Goal: Task Accomplishment & Management: Manage account settings

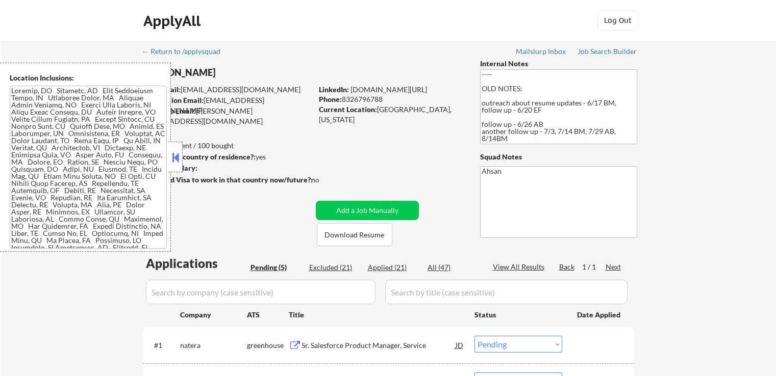
select select ""pending""
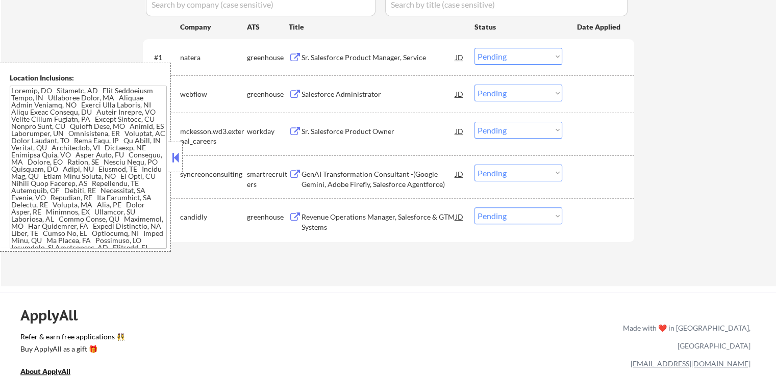
scroll to position [306, 0]
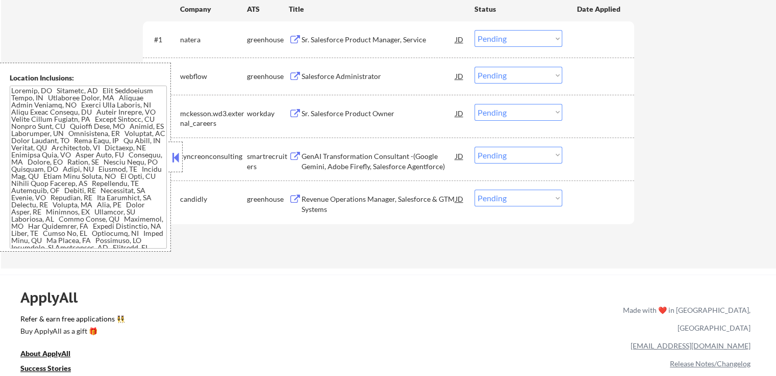
click at [332, 192] on div "Revenue Operations Manager, Salesforce & GTM Systems" at bounding box center [379, 202] width 154 height 24
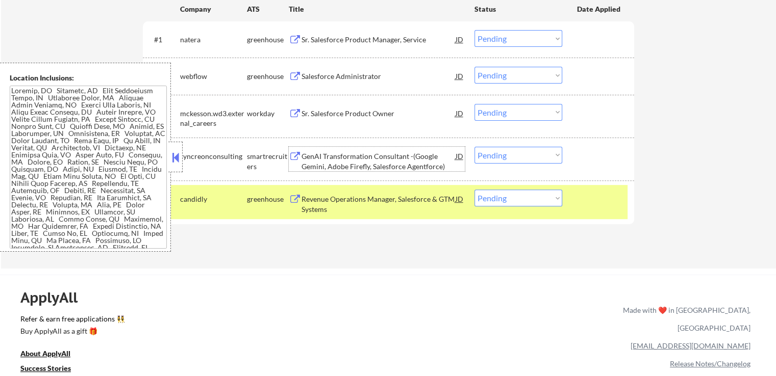
click at [329, 158] on div "GenAI Transformation Consultant -(Google Gemini, Adobe Firefly, Salesforce Agen…" at bounding box center [379, 162] width 154 height 20
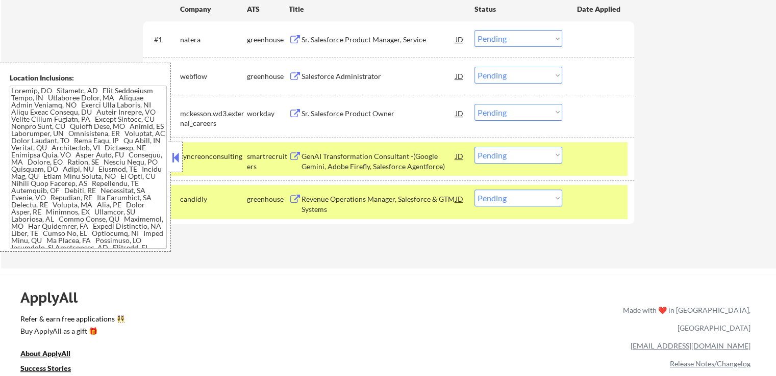
click at [312, 113] on div "Sr. Salesforce Product Owner" at bounding box center [379, 114] width 154 height 10
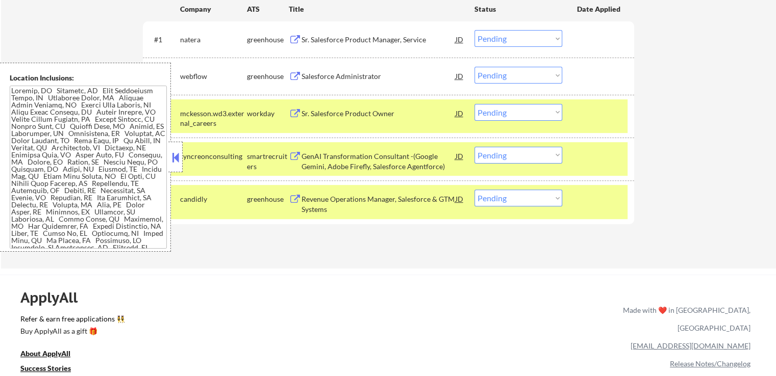
click at [299, 72] on button at bounding box center [295, 77] width 13 height 10
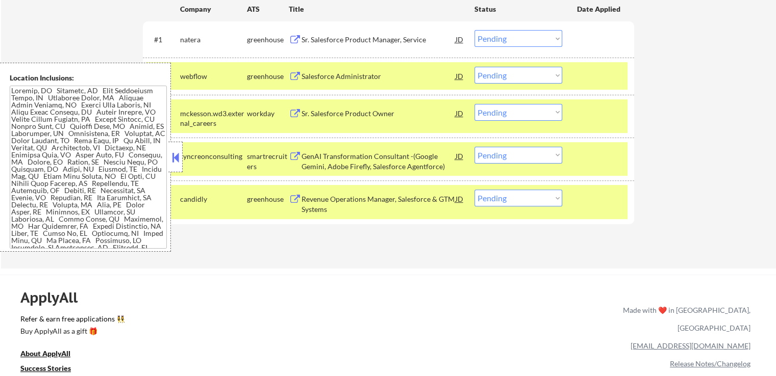
click at [303, 37] on div "Sr. Salesforce Product Manager, Service" at bounding box center [379, 40] width 154 height 10
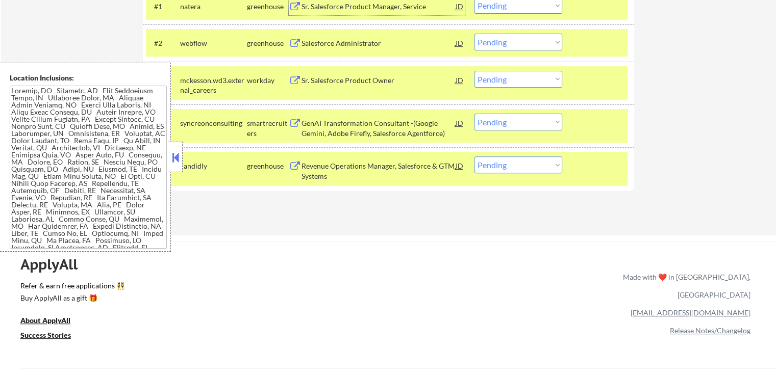
scroll to position [357, 0]
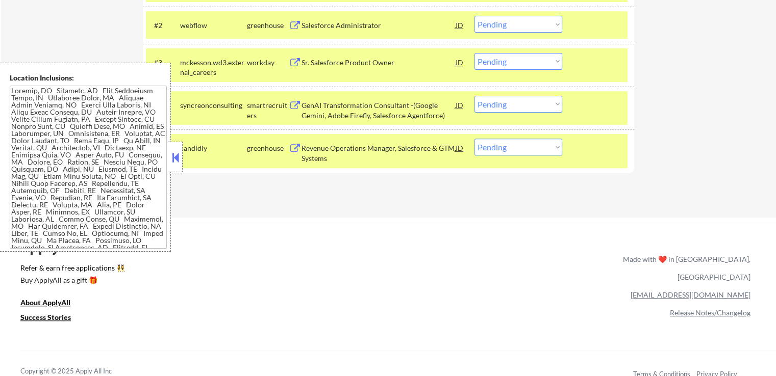
click at [529, 106] on select "Choose an option... Pending Applied Excluded (Questions) Excluded (Expired) Exc…" at bounding box center [518, 104] width 88 height 17
click at [474, 96] on select "Choose an option... Pending Applied Excluded (Questions) Excluded (Expired) Exc…" at bounding box center [518, 104] width 88 height 17
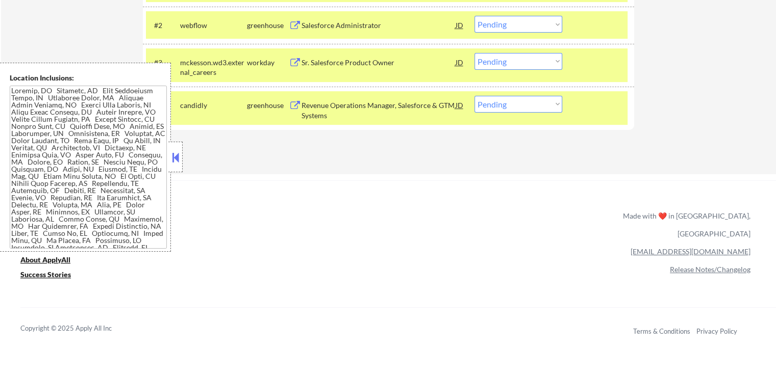
drag, startPoint x: 520, startPoint y: 103, endPoint x: 528, endPoint y: 111, distance: 10.8
click at [522, 104] on select "Choose an option... Pending Applied Excluded (Questions) Excluded (Expired) Exc…" at bounding box center [518, 104] width 88 height 17
select select ""excluded""
click at [474, 96] on select "Choose an option... Pending Applied Excluded (Questions) Excluded (Expired) Exc…" at bounding box center [518, 104] width 88 height 17
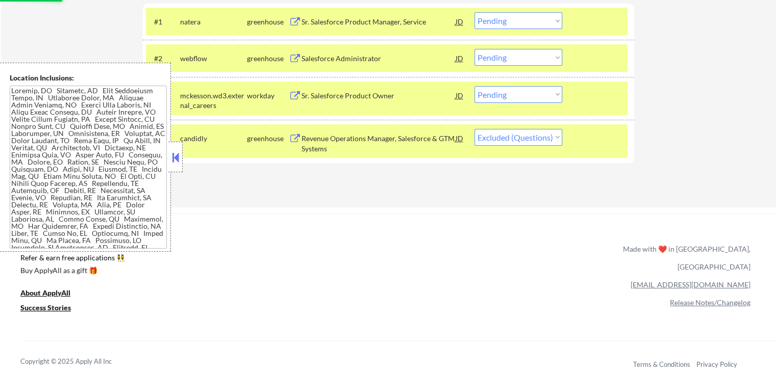
scroll to position [306, 0]
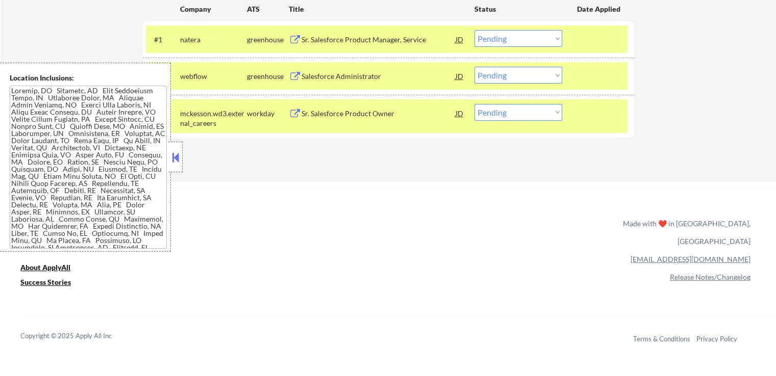
drag, startPoint x: 499, startPoint y: 78, endPoint x: 504, endPoint y: 82, distance: 6.1
click at [500, 79] on select "Choose an option... Pending Applied Excluded (Questions) Excluded (Expired) Exc…" at bounding box center [518, 75] width 88 height 17
click at [474, 67] on select "Choose an option... Pending Applied Excluded (Questions) Excluded (Expired) Exc…" at bounding box center [518, 75] width 88 height 17
select select ""pending""
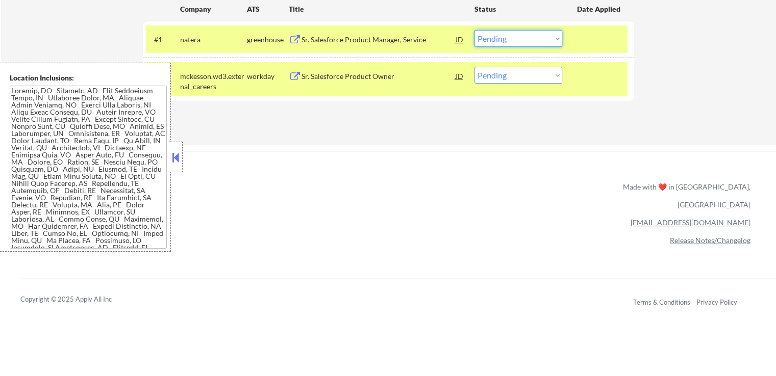
drag, startPoint x: 499, startPoint y: 37, endPoint x: 500, endPoint y: 44, distance: 7.2
click at [499, 37] on select "Choose an option... Pending Applied Excluded (Questions) Excluded (Expired) Exc…" at bounding box center [518, 38] width 88 height 17
click at [474, 30] on select "Choose an option... Pending Applied Excluded (Questions) Excluded (Expired) Exc…" at bounding box center [518, 38] width 88 height 17
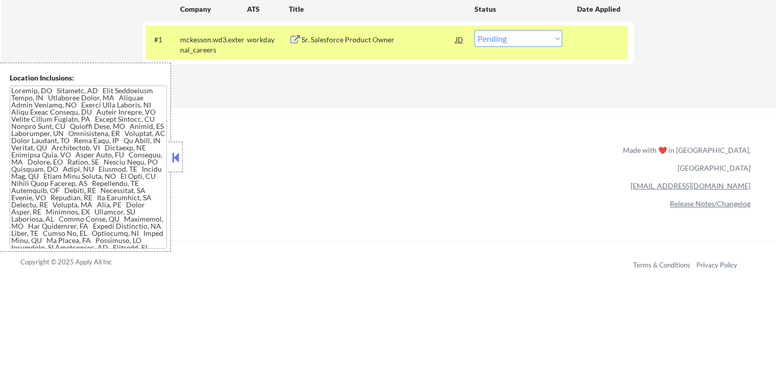
drag, startPoint x: 510, startPoint y: 39, endPoint x: 512, endPoint y: 45, distance: 6.0
click at [510, 39] on select "Choose an option... Pending Applied Excluded (Questions) Excluded (Expired) Exc…" at bounding box center [518, 38] width 88 height 17
select select ""applied""
click at [474, 30] on select "Choose an option... Pending Applied Excluded (Questions) Excluded (Expired) Exc…" at bounding box center [518, 38] width 88 height 17
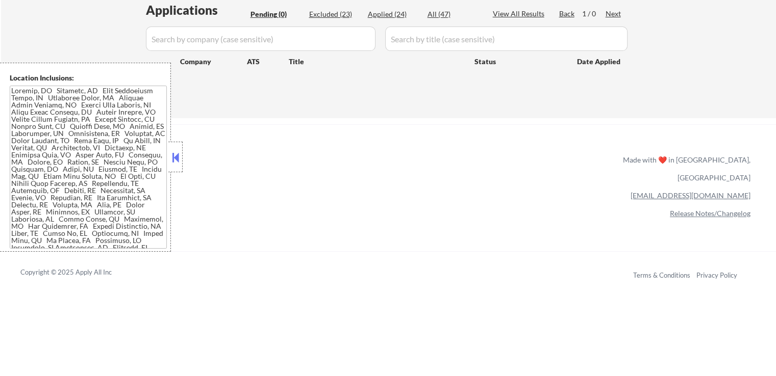
scroll to position [204, 0]
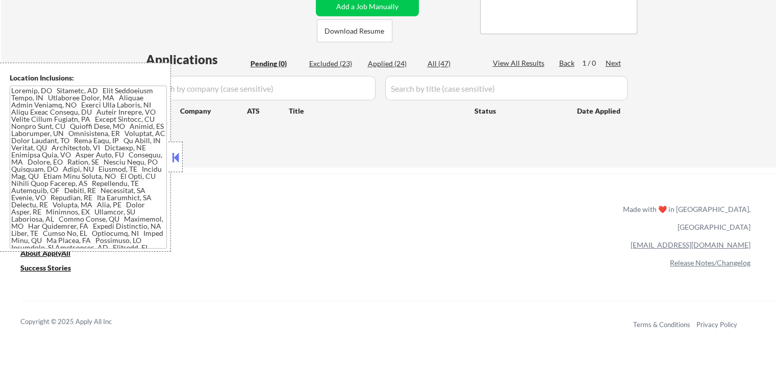
click at [383, 64] on div "Applied (24)" at bounding box center [393, 64] width 51 height 10
select select ""applied""
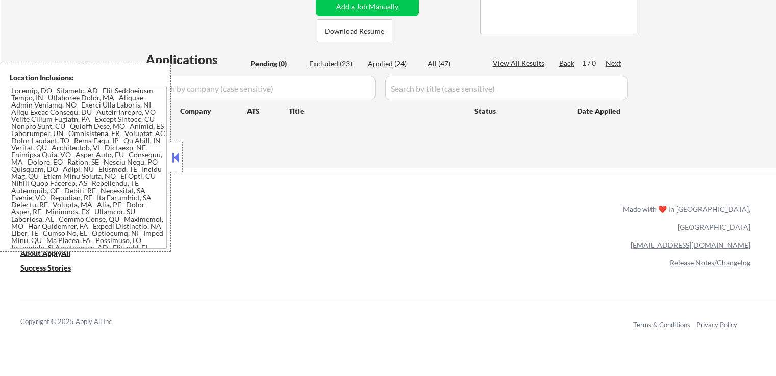
select select ""applied""
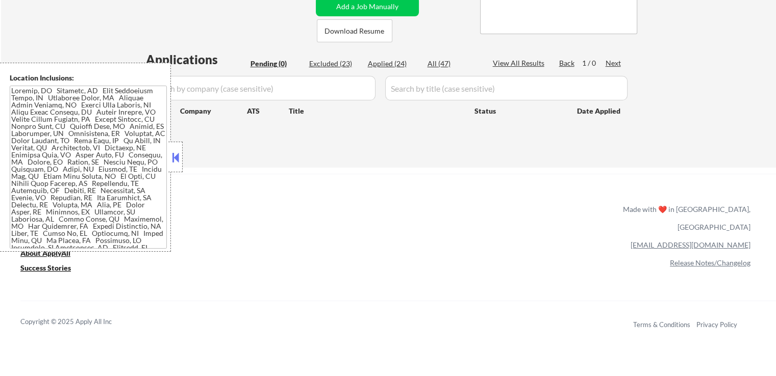
select select ""applied""
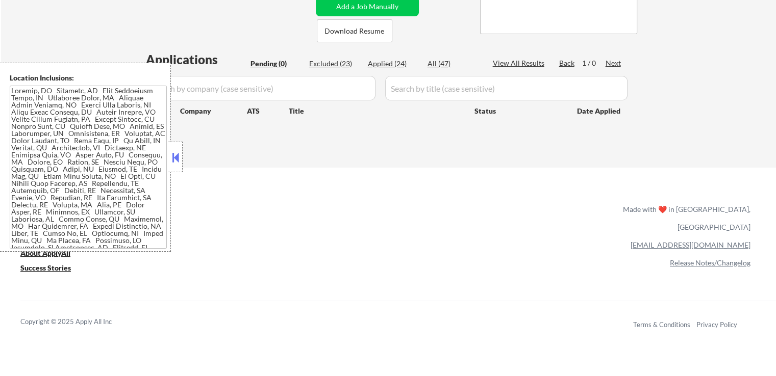
select select ""applied""
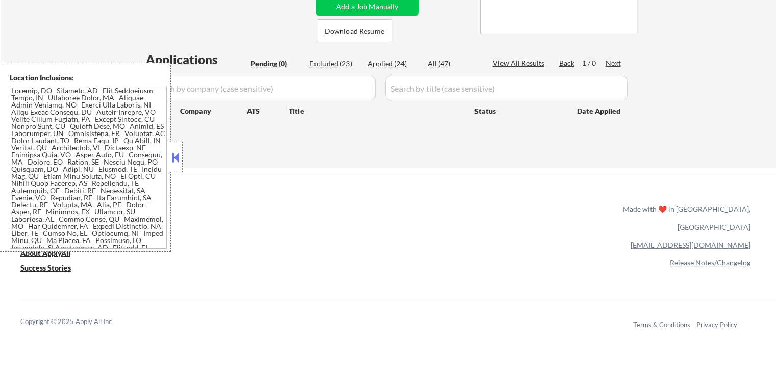
select select ""applied""
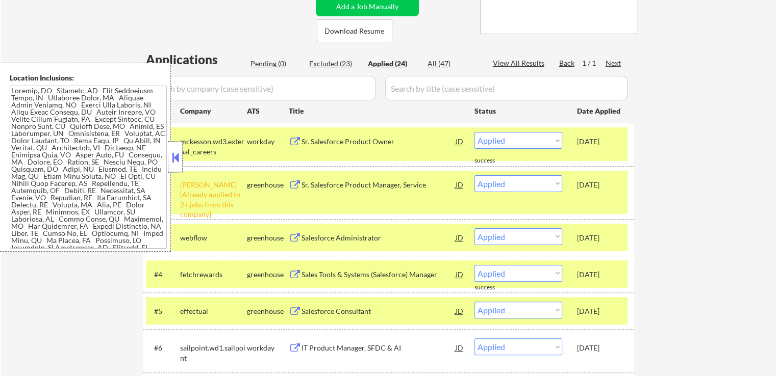
click at [169, 152] on div at bounding box center [175, 157] width 14 height 31
